Goal: Task Accomplishment & Management: Use online tool/utility

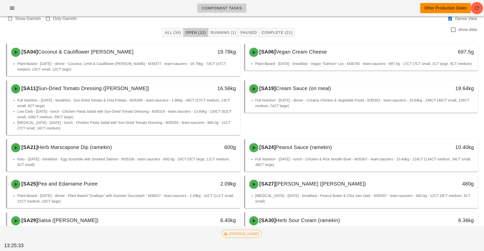
scroll to position [19, 0]
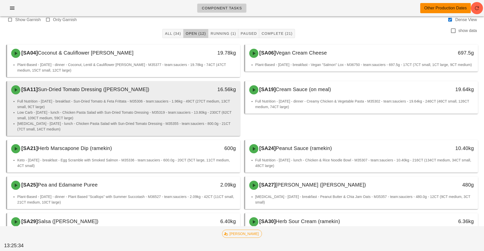
click at [191, 101] on li "Full Nutrition - [DATE] - breakfast - Sun-Dried Tomato & Feta Frittata - M35306…" at bounding box center [126, 103] width 219 height 11
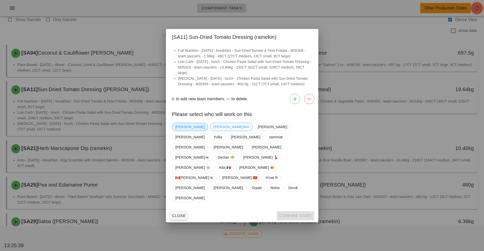
click at [182, 131] on span "[PERSON_NAME]" at bounding box center [189, 127] width 29 height 8
click at [298, 211] on button "Confirm Start" at bounding box center [294, 215] width 37 height 9
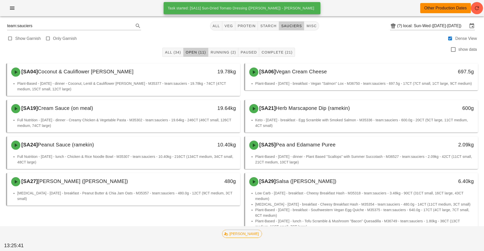
scroll to position [1, 0]
click at [225, 48] on button "Running (2)" at bounding box center [223, 51] width 30 height 9
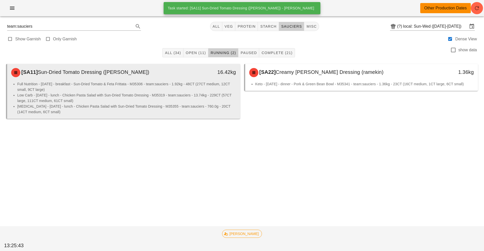
click at [177, 115] on div "Full Nutrition - [DATE] - breakfast - Sun-Dried Tomato & Feta Frittata - M35306…" at bounding box center [123, 100] width 233 height 38
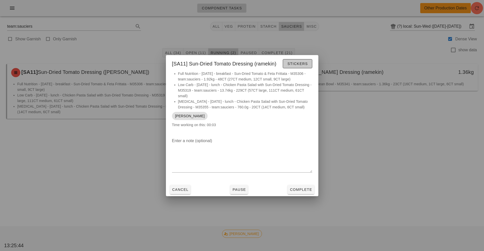
click at [292, 68] on button "Stickers" at bounding box center [296, 63] width 29 height 9
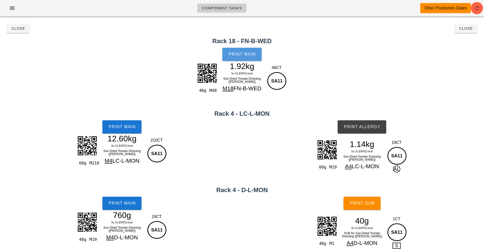
click at [250, 52] on span "Print Main" at bounding box center [241, 54] width 27 height 5
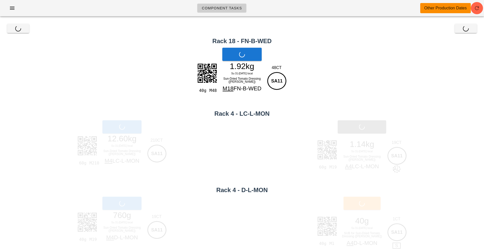
click at [106, 131] on div "Print Main" at bounding box center [122, 126] width 244 height 19
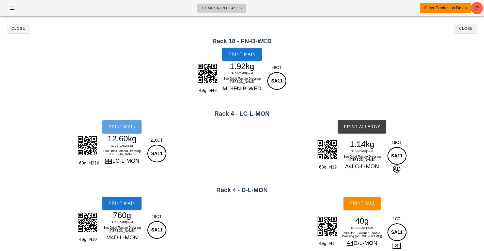
click at [120, 132] on button "Print Main" at bounding box center [121, 126] width 39 height 13
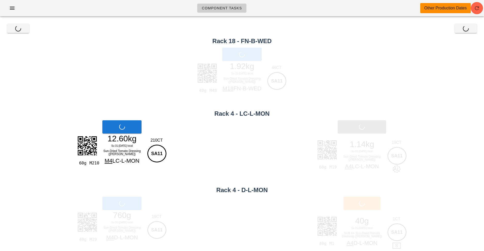
click at [121, 199] on div "Print Main" at bounding box center [122, 203] width 244 height 19
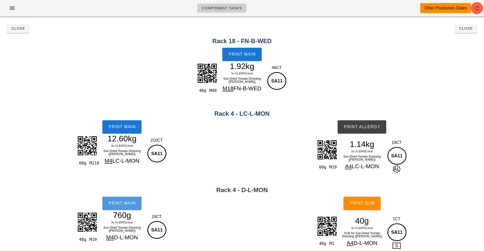
click at [128, 207] on button "Print Main" at bounding box center [121, 203] width 39 height 13
click at [355, 128] on span "Print Allergy" at bounding box center [361, 127] width 37 height 5
click at [360, 197] on button "Print Sub" at bounding box center [361, 203] width 37 height 13
click at [461, 39] on h2 "Rack 18 - FN-B-WED" at bounding box center [241, 41] width 477 height 9
click at [464, 32] on button "Close" at bounding box center [465, 28] width 22 height 9
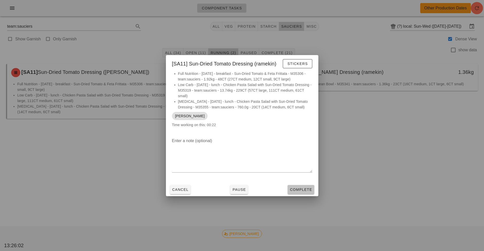
click at [301, 193] on button "Complete" at bounding box center [300, 189] width 26 height 9
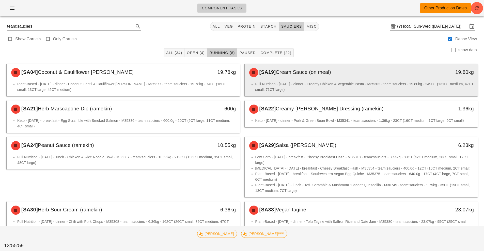
click at [303, 82] on li "Full Nutrition - [DATE] - dinner - Creamy Chicken & Vegetable Pasta - M35302 - …" at bounding box center [364, 86] width 219 height 11
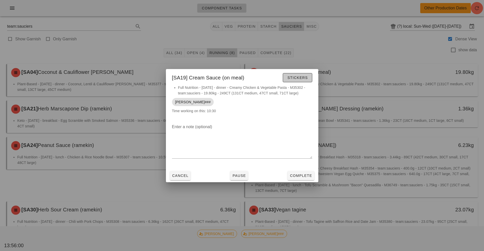
click at [303, 80] on button "Stickers" at bounding box center [296, 77] width 29 height 9
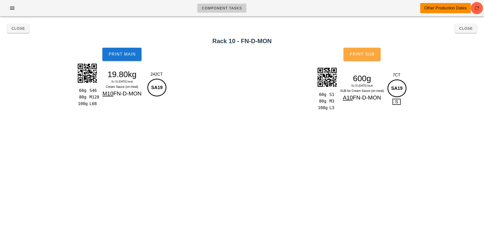
click at [372, 55] on span "Print Sub" at bounding box center [361, 54] width 25 height 5
click at [124, 57] on button "Print Main" at bounding box center [121, 54] width 39 height 13
click at [118, 53] on span "Print Main" at bounding box center [121, 54] width 27 height 5
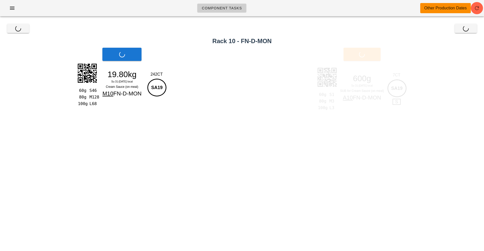
click at [371, 56] on div "Print Sub" at bounding box center [362, 54] width 244 height 19
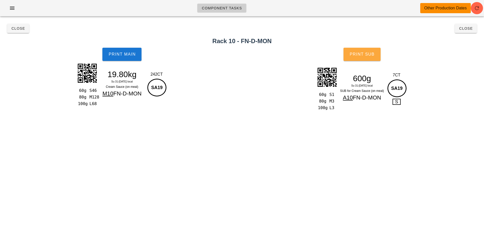
click at [359, 53] on span "Print Sub" at bounding box center [361, 54] width 25 height 5
click at [21, 29] on span "Close" at bounding box center [18, 28] width 14 height 4
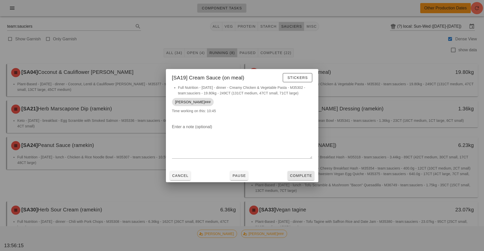
click at [298, 176] on span "Complete" at bounding box center [300, 176] width 22 height 4
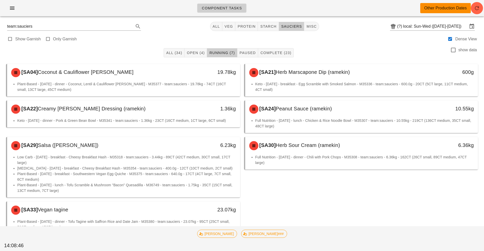
scroll to position [20, 0]
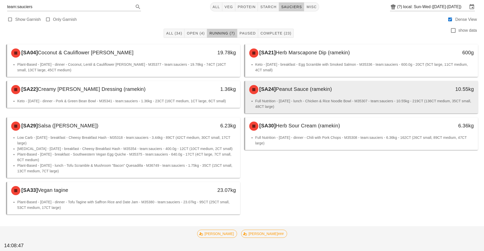
click at [362, 96] on div "[SA24] Peanut Sauce (ramekin)" at bounding box center [332, 89] width 173 height 15
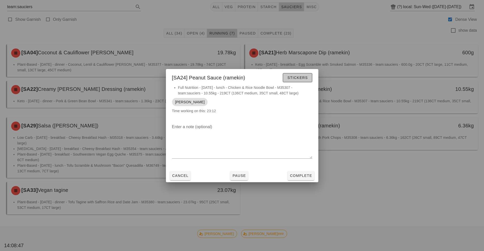
click at [307, 76] on span "Stickers" at bounding box center [297, 78] width 21 height 4
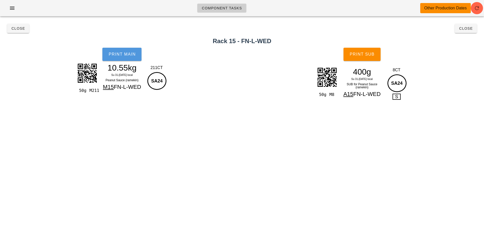
click at [138, 54] on button "Print Main" at bounding box center [121, 54] width 39 height 13
click at [371, 57] on button "Print Sub" at bounding box center [361, 54] width 37 height 13
click at [466, 28] on span "Close" at bounding box center [465, 28] width 14 height 4
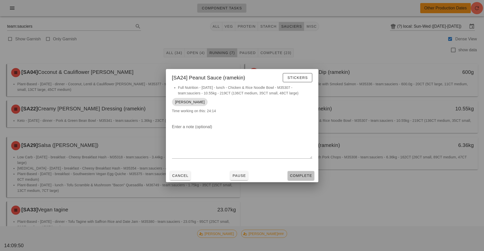
click at [301, 177] on span "Complete" at bounding box center [300, 176] width 22 height 4
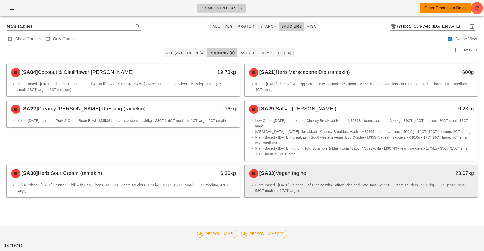
click at [292, 180] on div "[SA33] Vegan tagine" at bounding box center [332, 173] width 173 height 15
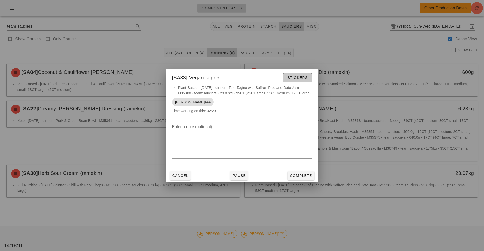
click at [301, 79] on span "Stickers" at bounding box center [297, 78] width 21 height 4
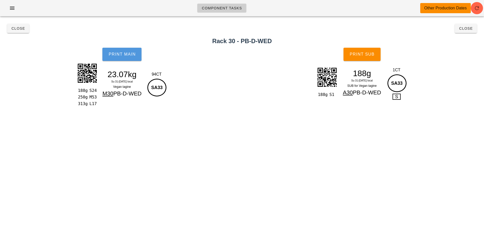
click at [126, 53] on span "Print Main" at bounding box center [121, 54] width 27 height 5
click at [120, 53] on span "Print Main" at bounding box center [121, 54] width 27 height 5
click at [364, 53] on span "Print Sub" at bounding box center [361, 54] width 25 height 5
click at [127, 60] on button "Print Main" at bounding box center [121, 54] width 39 height 13
click at [18, 27] on span "Close" at bounding box center [18, 28] width 14 height 4
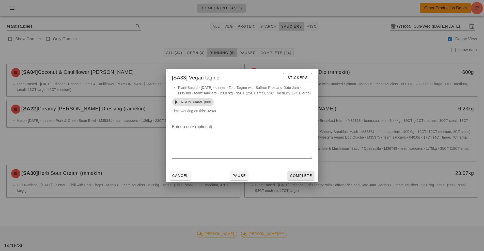
click at [308, 176] on span "Complete" at bounding box center [300, 176] width 22 height 4
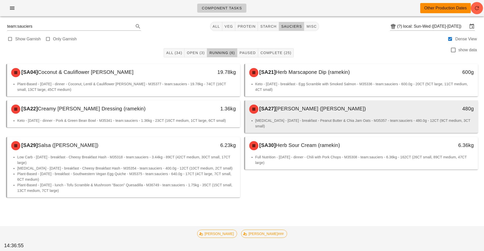
click at [301, 112] on div "[SA27] [PERSON_NAME] ([PERSON_NAME])" at bounding box center [332, 109] width 173 height 15
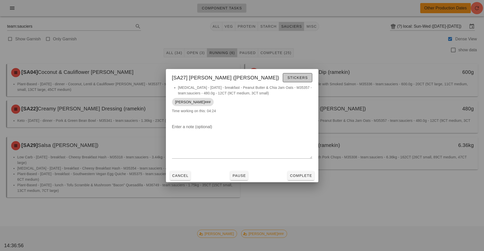
click at [301, 78] on span "Stickers" at bounding box center [297, 78] width 21 height 4
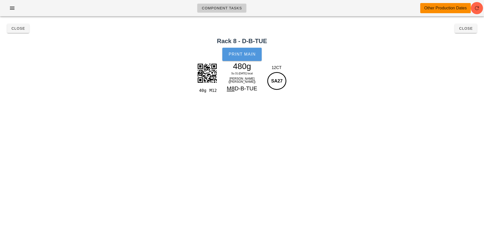
click at [240, 54] on span "Print Main" at bounding box center [241, 54] width 27 height 5
click at [23, 31] on button "Close" at bounding box center [18, 28] width 22 height 9
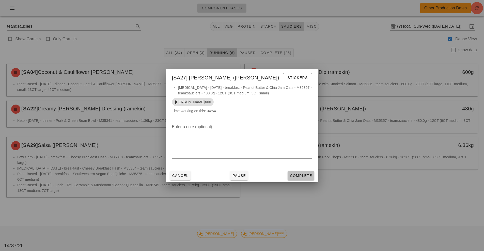
click at [302, 176] on span "Complete" at bounding box center [300, 176] width 22 height 4
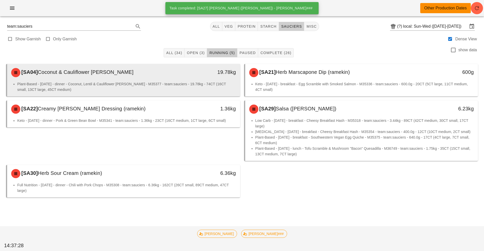
click at [177, 76] on div "[SA04] Coconut & Cauliflower [PERSON_NAME]" at bounding box center [94, 72] width 173 height 15
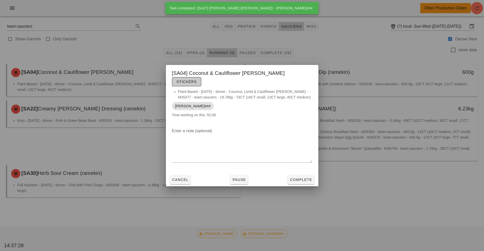
click at [201, 82] on button "Stickers" at bounding box center [186, 81] width 29 height 9
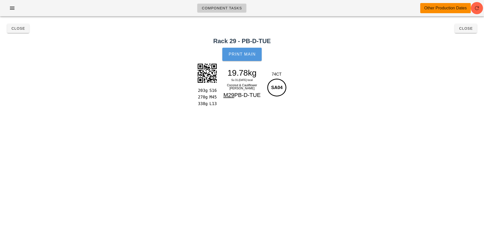
click at [234, 60] on button "Print Main" at bounding box center [241, 54] width 39 height 13
click at [242, 59] on button "Print Main" at bounding box center [241, 54] width 39 height 13
click at [16, 29] on span "Close" at bounding box center [18, 28] width 14 height 4
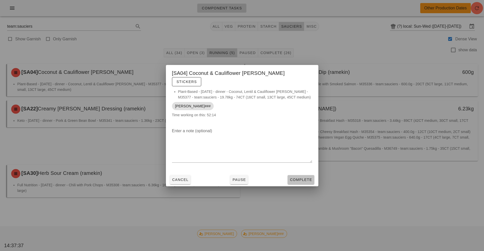
click at [300, 178] on span "Complete" at bounding box center [300, 180] width 22 height 4
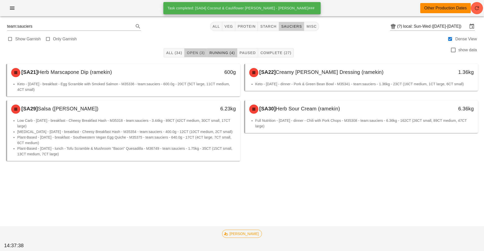
click at [195, 54] on span "Open (3)" at bounding box center [195, 53] width 18 height 4
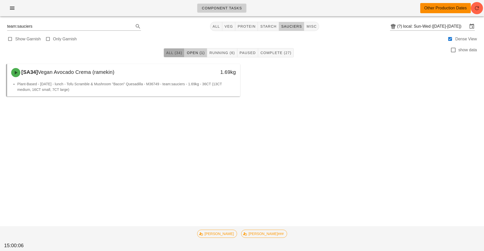
click at [170, 53] on span "All (34)" at bounding box center [174, 53] width 16 height 4
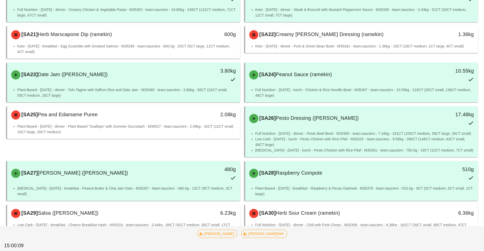
scroll to position [533, 0]
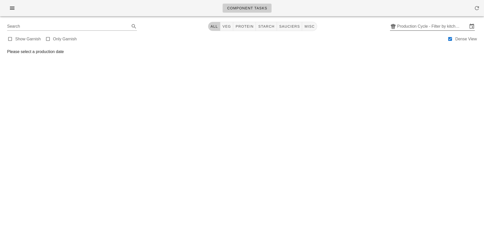
click at [429, 26] on input "Production Cycle - Filter by kitchen production schedules" at bounding box center [432, 26] width 71 height 8
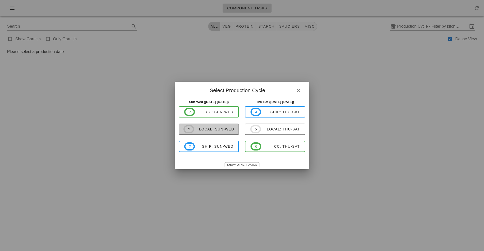
click at [228, 134] on button "? local: Sun-Wed" at bounding box center [209, 129] width 60 height 11
type input "local: Sun-Wed ([DATE]-[DATE])"
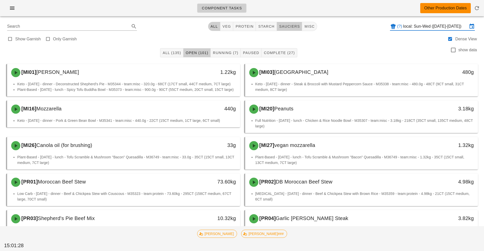
click at [295, 26] on span "sauciers" at bounding box center [289, 26] width 21 height 4
type input "team:sauciers"
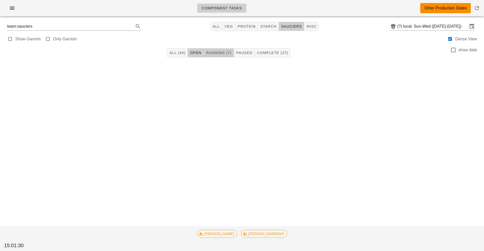
click at [223, 57] on button "Running (7)" at bounding box center [219, 52] width 30 height 9
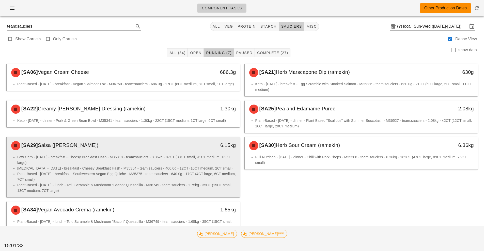
click at [184, 178] on li "Plant-Based - Tuesday - breakfast - Southwestern Vegan Egg Quiche - M35375 - te…" at bounding box center [126, 176] width 219 height 11
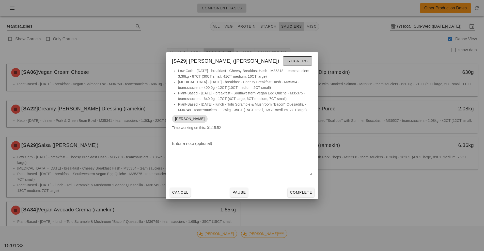
click at [307, 60] on span "Stickers" at bounding box center [297, 61] width 21 height 4
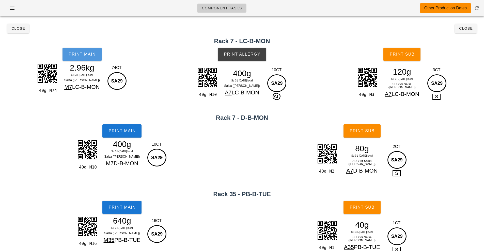
click at [90, 54] on span "Print Main" at bounding box center [81, 54] width 27 height 5
click at [124, 130] on span "Print Main" at bounding box center [121, 131] width 27 height 5
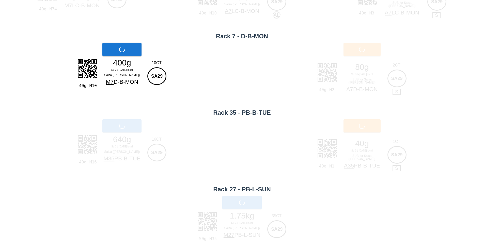
scroll to position [86, 0]
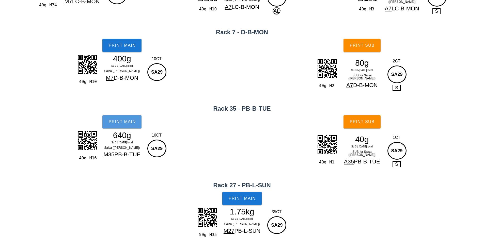
click at [132, 118] on button "Print Main" at bounding box center [121, 121] width 39 height 13
click at [236, 199] on span "Print Main" at bounding box center [241, 198] width 27 height 5
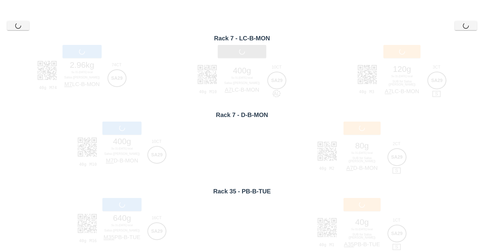
scroll to position [0, 0]
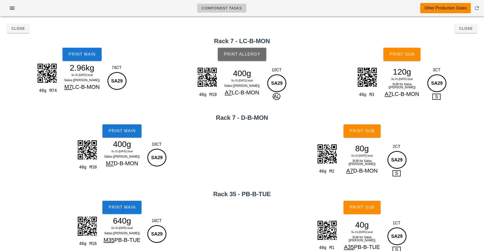
click at [266, 58] on button "Print Allergy" at bounding box center [242, 54] width 48 height 13
click at [413, 55] on span "Print Sub" at bounding box center [401, 54] width 25 height 5
click at [376, 133] on button "Print Sub" at bounding box center [361, 130] width 37 height 13
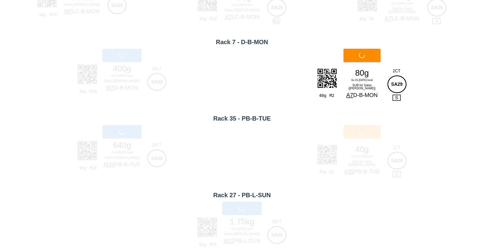
scroll to position [86, 0]
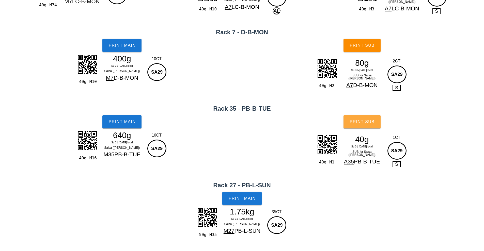
click at [374, 119] on button "Print Sub" at bounding box center [361, 121] width 37 height 13
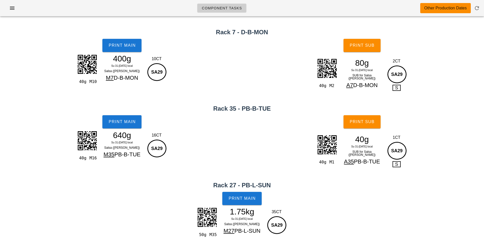
scroll to position [0, 0]
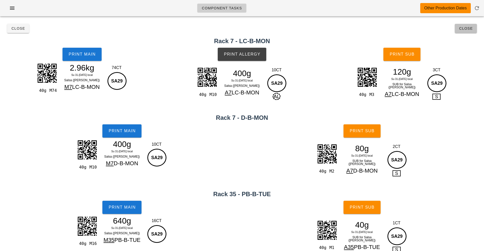
click at [471, 32] on button "Close" at bounding box center [465, 28] width 22 height 9
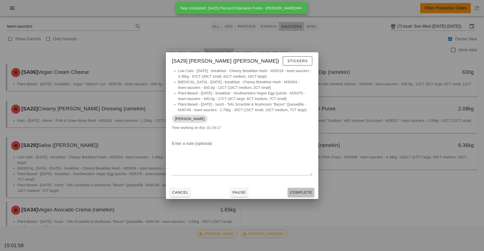
click at [307, 193] on span "Complete" at bounding box center [300, 192] width 22 height 4
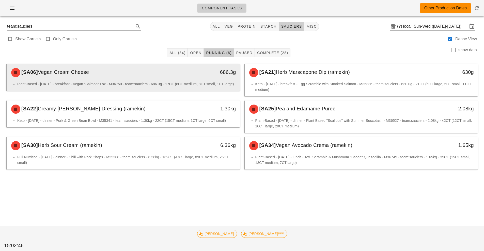
click at [199, 82] on li "Plant-Based - [DATE] - breakfast - Vegan "Salmon" Lox - M36750 - team:sauciers …" at bounding box center [126, 84] width 219 height 6
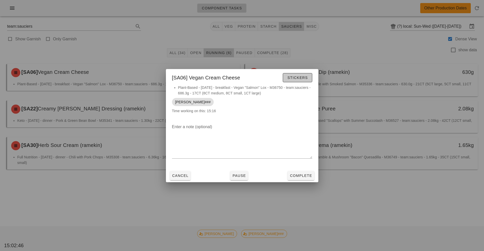
click at [297, 79] on span "Stickers" at bounding box center [297, 78] width 21 height 4
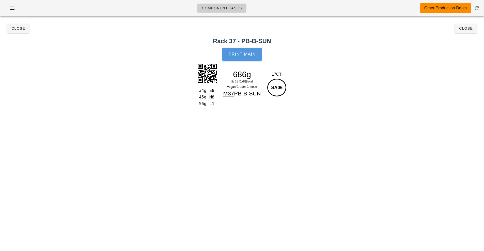
click at [249, 56] on span "Print Main" at bounding box center [241, 54] width 27 height 5
click at [15, 29] on span "Close" at bounding box center [18, 28] width 14 height 4
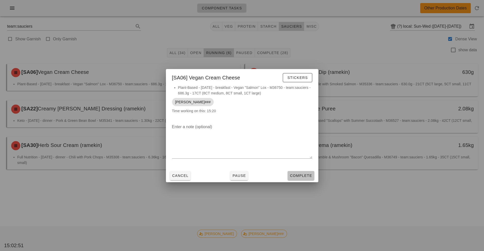
click at [300, 175] on span "Complete" at bounding box center [300, 176] width 22 height 4
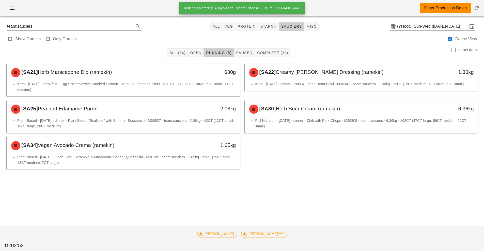
click at [179, 80] on div "[SA21] Herb Marscapone Dip (ramekin)" at bounding box center [94, 72] width 173 height 15
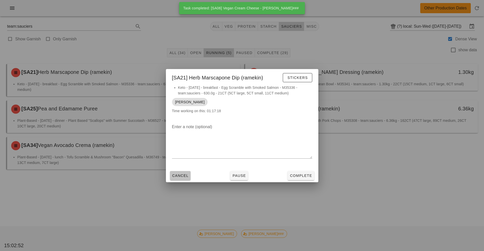
click at [185, 178] on button "Cancel" at bounding box center [180, 175] width 21 height 9
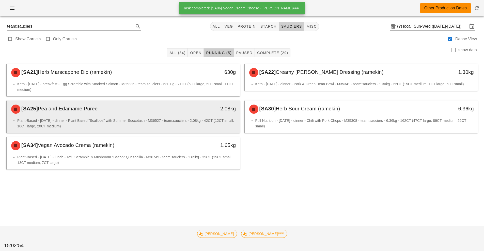
click at [182, 126] on li "Plant-Based - [DATE] - dinner - Plant Based "Scallops" with Summer Succotash - …" at bounding box center [126, 123] width 219 height 11
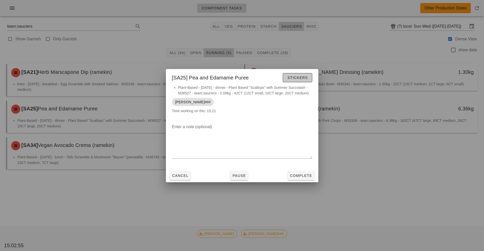
click at [295, 78] on span "Stickers" at bounding box center [297, 78] width 21 height 4
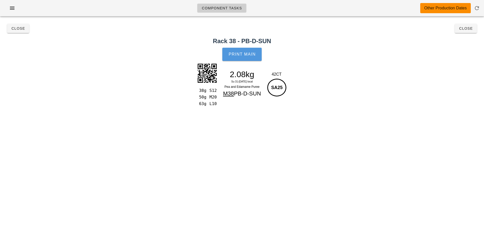
click at [240, 54] on span "Print Main" at bounding box center [241, 54] width 27 height 5
click at [22, 28] on span "Close" at bounding box center [18, 28] width 14 height 4
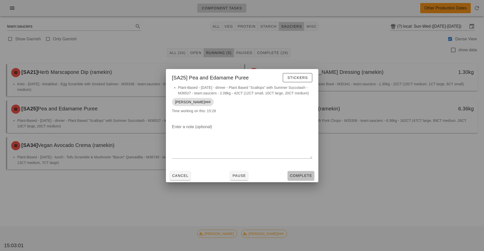
click at [301, 175] on span "Complete" at bounding box center [300, 176] width 22 height 4
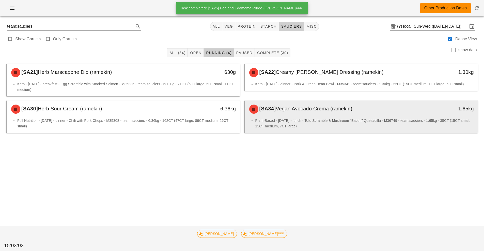
click at [307, 117] on div "[SA34] Vegan Avocado Crema (ramekin)" at bounding box center [332, 109] width 173 height 15
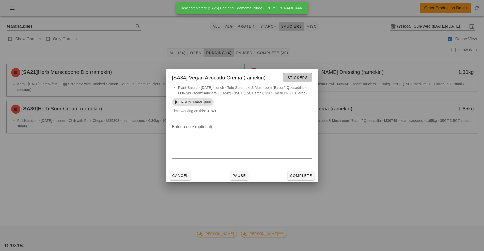
click at [298, 78] on span "Stickers" at bounding box center [297, 78] width 21 height 4
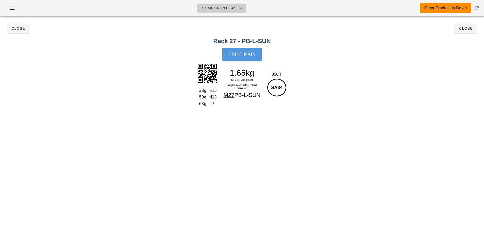
click at [239, 54] on span "Print Main" at bounding box center [241, 54] width 27 height 5
click at [20, 31] on button "Close" at bounding box center [18, 28] width 22 height 9
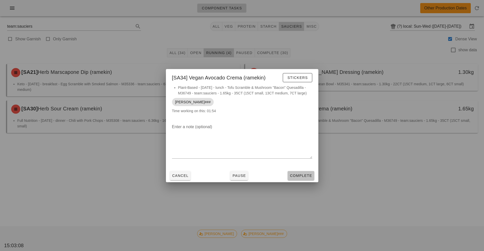
click at [308, 174] on span "Complete" at bounding box center [300, 176] width 22 height 4
